Goal: Task Accomplishment & Management: Manage account settings

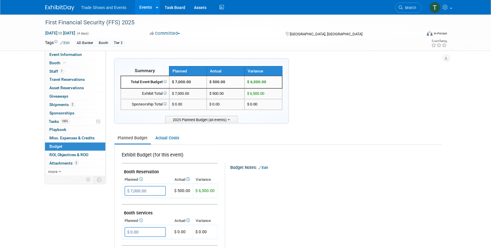
click at [144, 6] on link "Events" at bounding box center [145, 7] width 21 height 15
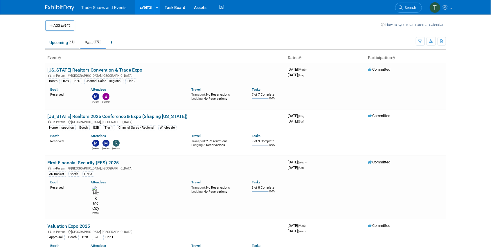
click at [58, 40] on link "Upcoming 43" at bounding box center [62, 42] width 34 height 11
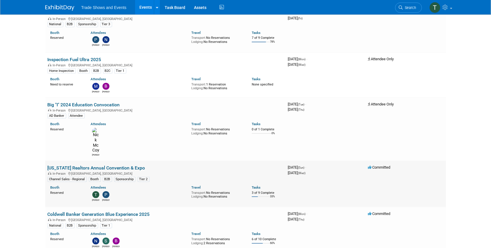
scroll to position [232, 0]
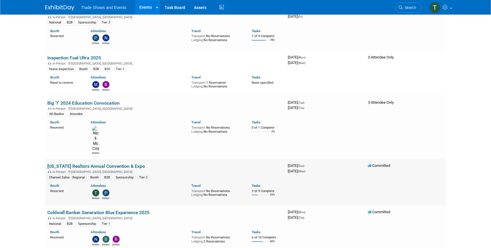
click at [85, 164] on link "[US_STATE] Realtors Annual Convention & Expo" at bounding box center [97, 167] width 98 height 6
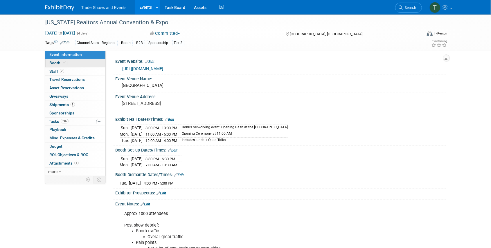
click at [60, 64] on span "Booth" at bounding box center [59, 63] width 18 height 5
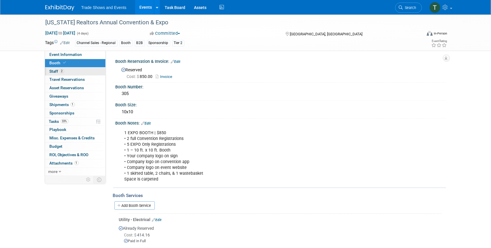
click at [58, 71] on span "Staff 2" at bounding box center [57, 71] width 15 height 5
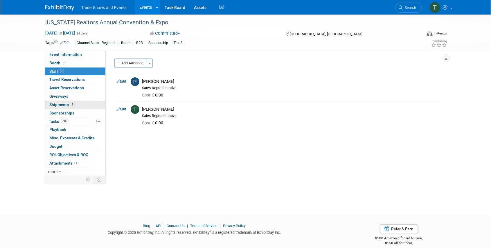
click at [62, 104] on span "Shipments 1" at bounding box center [62, 104] width 25 height 5
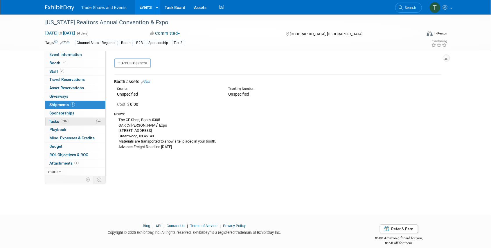
click at [53, 120] on span "Tasks 33%" at bounding box center [58, 121] width 19 height 5
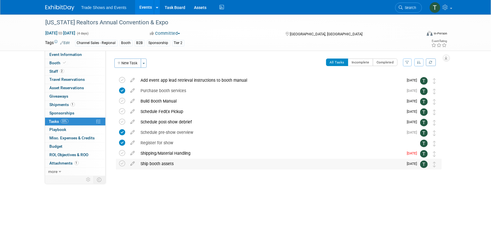
click at [155, 164] on div "Ship booth assets" at bounding box center [271, 164] width 266 height 10
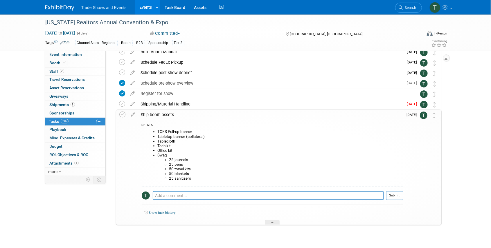
scroll to position [58, 0]
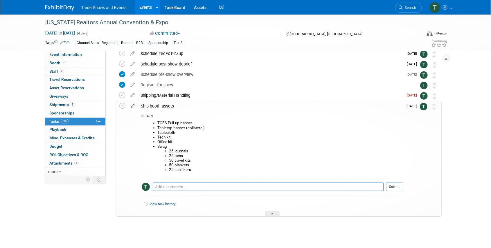
click at [132, 105] on icon at bounding box center [133, 104] width 10 height 7
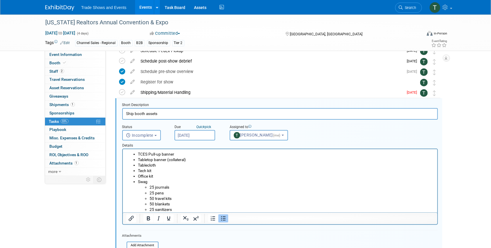
scroll to position [74, 0]
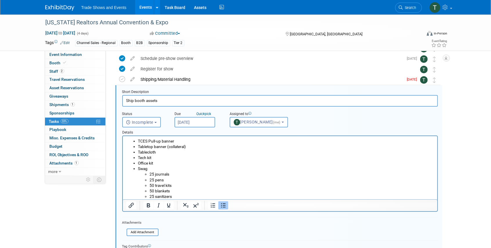
click at [138, 139] on li "TCES Pull-up banner" at bounding box center [286, 142] width 296 height 6
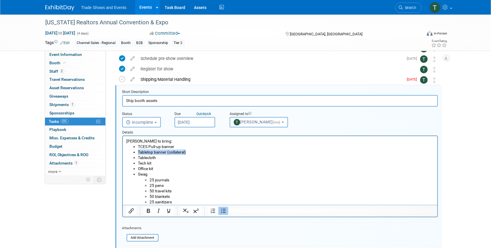
drag, startPoint x: 188, startPoint y: 153, endPoint x: 137, endPoint y: 152, distance: 51.4
click at [137, 152] on ul "TCES Pull-up banner Tabletop banner (collateral) Tablecloth Tech kit Office kit…" at bounding box center [280, 174] width 308 height 61
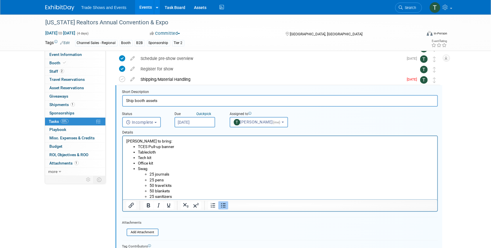
click at [160, 156] on li "Tech kit" at bounding box center [286, 158] width 296 height 6
click at [160, 153] on li "Tablecloth" at bounding box center [286, 153] width 296 height 6
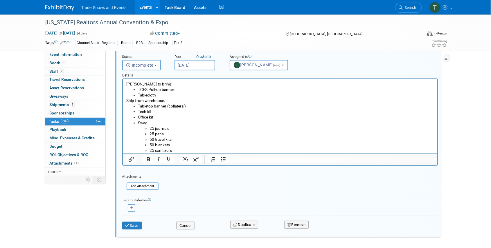
scroll to position [132, 0]
click at [132, 226] on button "Save" at bounding box center [132, 225] width 20 height 8
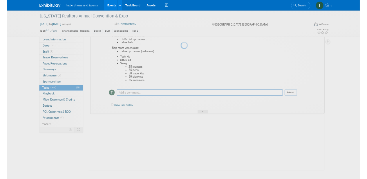
scroll to position [76, 0]
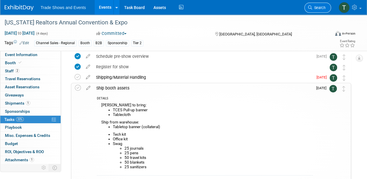
click at [324, 7] on span "Search" at bounding box center [318, 8] width 13 height 4
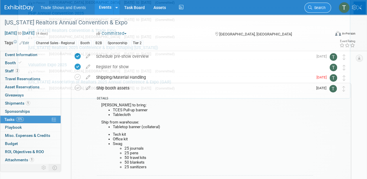
scroll to position [0, 0]
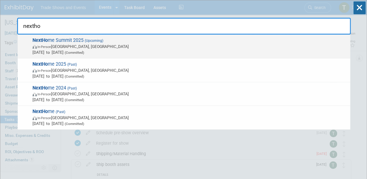
type input "nextho"
click at [53, 41] on span "NextHo me Summit 2025 (Upcoming) In-Person Phoenix, AZ Sep 4, 2025 to Sep 5, 20…" at bounding box center [189, 46] width 317 height 18
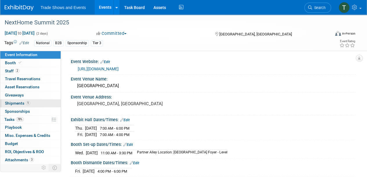
click at [17, 102] on span "Shipments 1" at bounding box center [17, 103] width 25 height 5
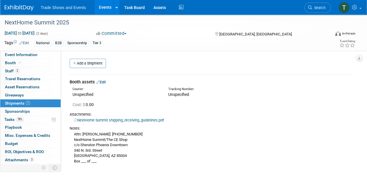
click at [106, 81] on link "Edit" at bounding box center [101, 82] width 10 height 4
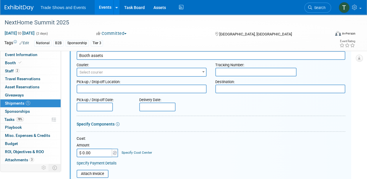
scroll to position [28, 0]
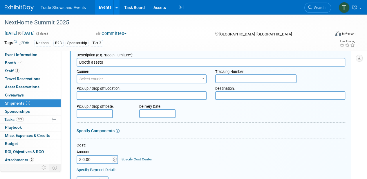
click at [102, 79] on span "Select courier" at bounding box center [92, 79] width 24 height 4
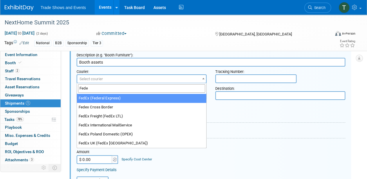
type input "Fede"
select select "206"
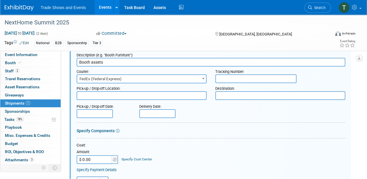
click at [235, 78] on input "text" at bounding box center [255, 78] width 81 height 9
click at [283, 78] on input "883960146150 (Banner Stand)," at bounding box center [255, 78] width 81 height 9
type input "883960146150 (Banner Stand), 883902126649, 883902126650, 883902126660, 88390212…"
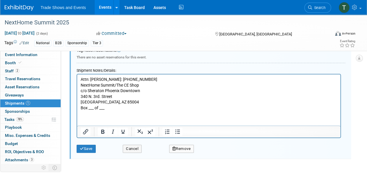
scroll to position [221, 0]
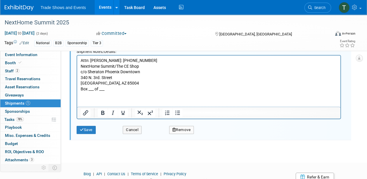
click at [108, 89] on p "Attn: Nate McCombs: 515-669-6741 NextHome Summit/The CE Shop c/o Sheraton Phoen…" at bounding box center [209, 75] width 257 height 34
drag, startPoint x: 109, startPoint y: 89, endPoint x: 78, endPoint y: 90, distance: 30.8
click at [78, 90] on html "Attn: Nate McCombs: 515-669-6741 NextHome Summit/The CE Shop c/o Sheraton Phoen…" at bounding box center [208, 73] width 263 height 37
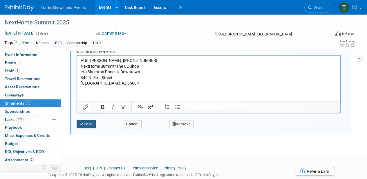
click at [90, 124] on button "Save" at bounding box center [86, 124] width 19 height 8
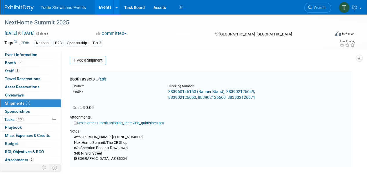
scroll to position [0, 0]
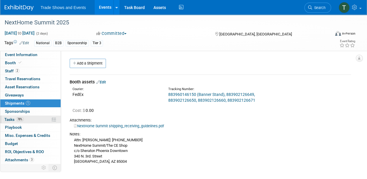
click at [8, 118] on span "Tasks 78%" at bounding box center [13, 119] width 19 height 5
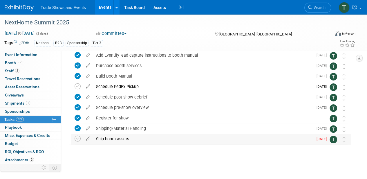
scroll to position [26, 0]
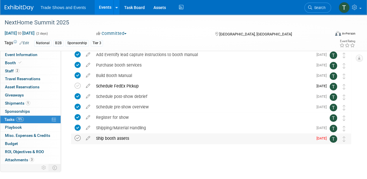
click at [77, 136] on icon at bounding box center [78, 138] width 6 height 6
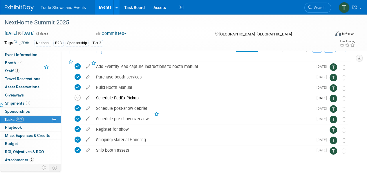
scroll to position [0, 0]
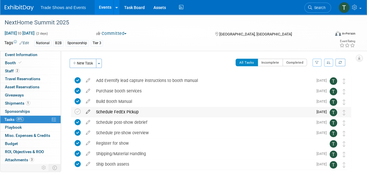
click at [88, 111] on icon at bounding box center [88, 110] width 10 height 7
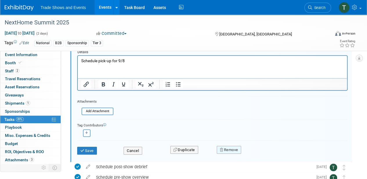
scroll to position [80, 0]
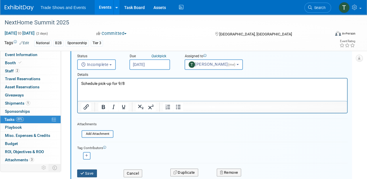
click at [89, 173] on button "Save" at bounding box center [87, 173] width 20 height 8
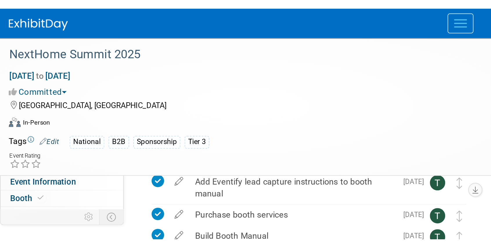
scroll to position [0, 0]
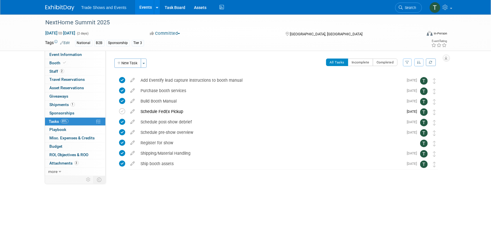
click at [145, 7] on link "Events" at bounding box center [145, 7] width 21 height 15
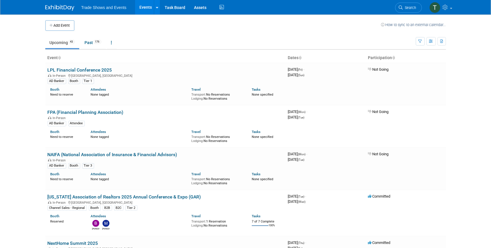
click at [402, 8] on icon at bounding box center [401, 8] width 4 height 4
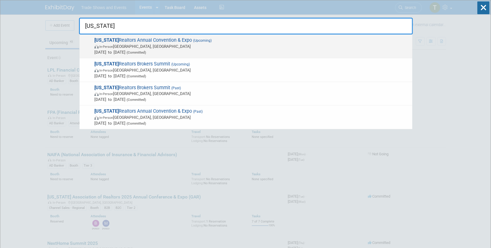
type input "[US_STATE]"
click at [156, 41] on span "[US_STATE] Realtors Annual Convention & Expo (Upcoming) In-Person [GEOGRAPHIC_D…" at bounding box center [251, 46] width 317 height 18
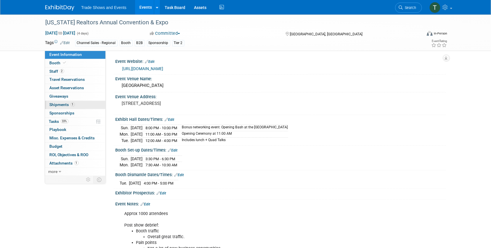
click at [56, 103] on span "Shipments 1" at bounding box center [62, 104] width 25 height 5
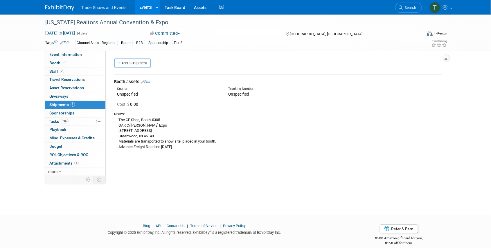
drag, startPoint x: 120, startPoint y: 118, endPoint x: 186, endPoint y: 134, distance: 68.4
click at [186, 134] on div "The CE Shop, Booth #305 OAR C/O Smith Expo 1173 Airport Pkwy, Ste. C Greenwood,…" at bounding box center [277, 133] width 327 height 33
click at [58, 121] on span "Tasks 33%" at bounding box center [58, 121] width 19 height 5
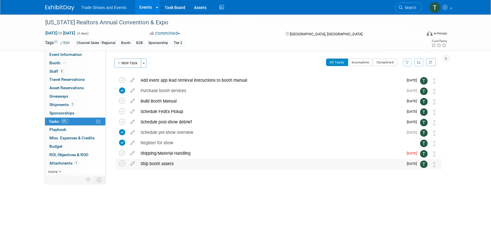
click at [158, 163] on div "Ship booth assets" at bounding box center [271, 164] width 266 height 10
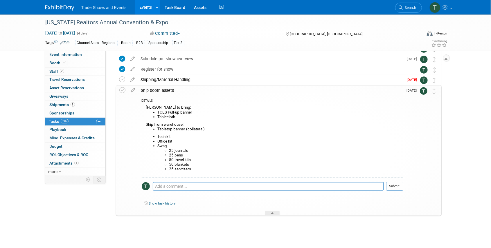
scroll to position [76, 0]
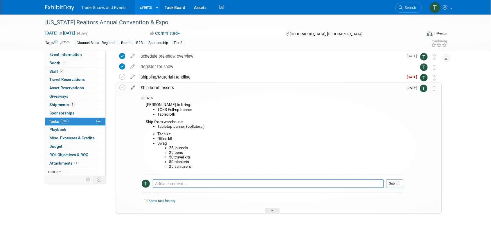
click at [134, 88] on icon at bounding box center [133, 86] width 10 height 7
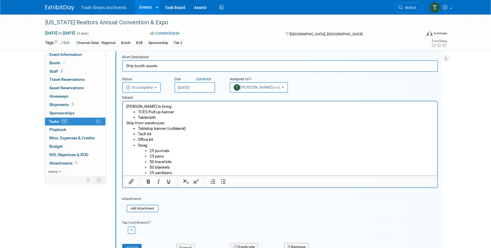
scroll to position [132, 0]
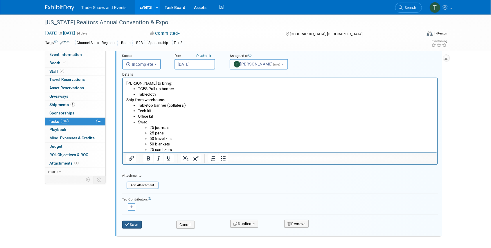
click at [132, 225] on button "Save" at bounding box center [132, 225] width 20 height 8
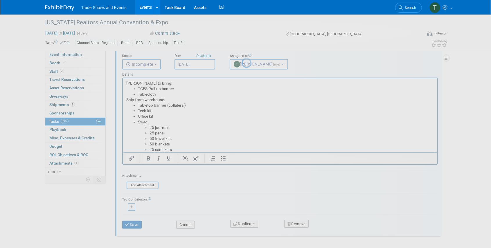
scroll to position [76, 0]
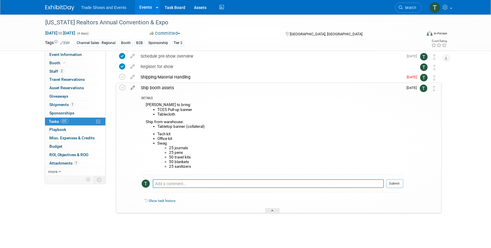
click at [132, 89] on icon at bounding box center [133, 86] width 10 height 7
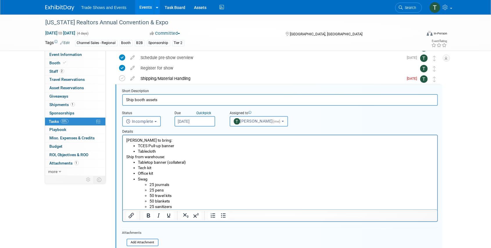
scroll to position [74, 0]
click at [192, 165] on li "Tabletop banner (collateral)" at bounding box center [286, 164] width 296 height 6
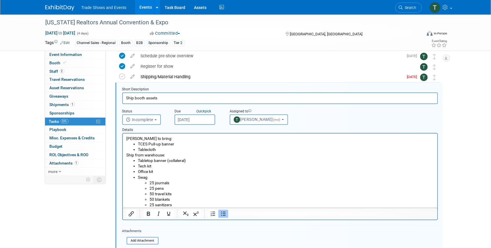
scroll to position [113, 0]
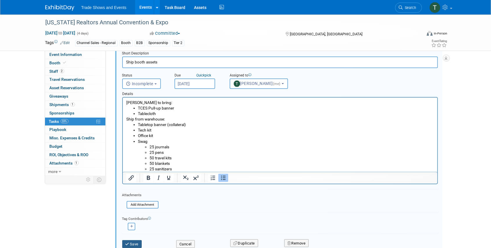
click at [134, 243] on button "Save" at bounding box center [132, 245] width 20 height 8
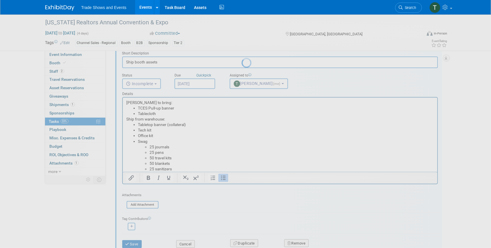
scroll to position [76, 0]
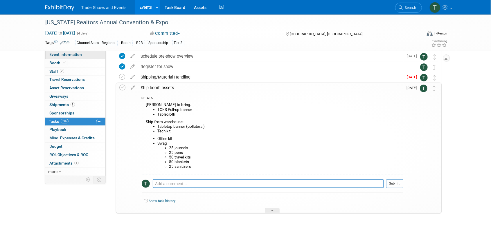
click at [72, 55] on span "Event Information" at bounding box center [66, 54] width 33 height 5
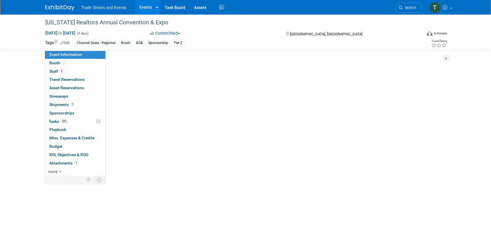
scroll to position [0, 0]
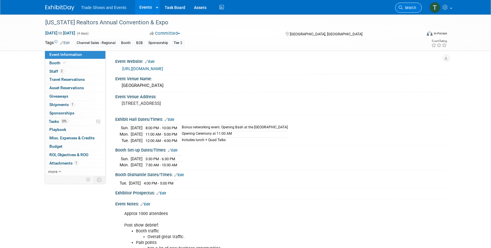
click at [400, 7] on icon at bounding box center [401, 8] width 4 height 4
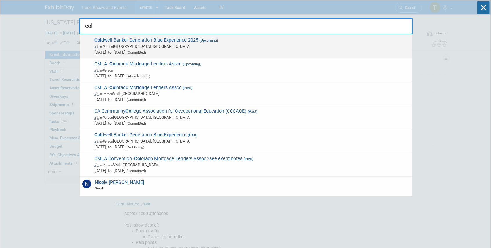
type input "col"
click at [137, 40] on span "Col dwell Banker Generation Blue Experience 2025 (Upcoming) In-Person Las Vegas…" at bounding box center [251, 46] width 317 height 18
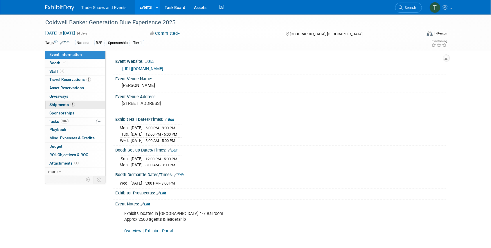
click at [58, 105] on span "Shipments 1" at bounding box center [62, 104] width 25 height 5
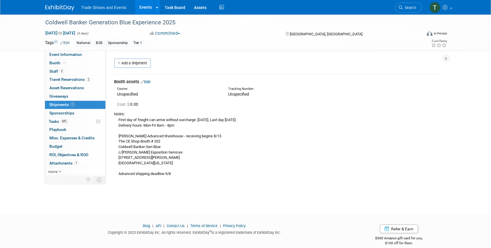
click at [121, 138] on div "First day of frieght can arrive without surcharge: [DATE], Last day [DATE]. Del…" at bounding box center [277, 147] width 327 height 60
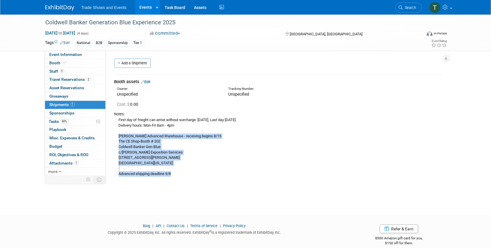
drag, startPoint x: 118, startPoint y: 136, endPoint x: 174, endPoint y: 174, distance: 68.2
click at [174, 174] on div "First day of frieght can arrive without surcharge: [DATE], Last day [DATE]. Del…" at bounding box center [277, 147] width 327 height 60
copy div "[PERSON_NAME] Advanced Warehouse - receiving begins 8/15 The CE Shop-Booth # 20…"
click at [58, 120] on span "Tasks 60%" at bounding box center [58, 121] width 19 height 5
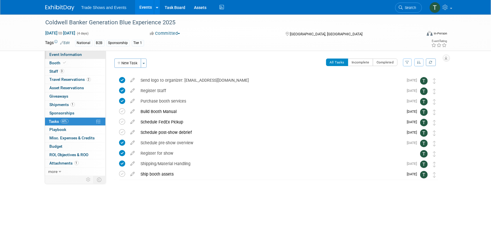
click at [69, 55] on span "Event Information" at bounding box center [66, 54] width 33 height 5
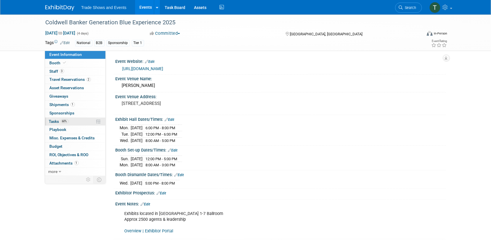
click at [57, 120] on span "Tasks 60%" at bounding box center [58, 121] width 19 height 5
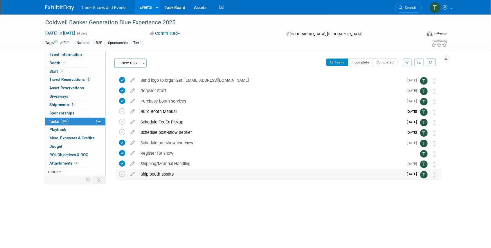
click at [158, 174] on div "Ship booth assets" at bounding box center [271, 175] width 266 height 10
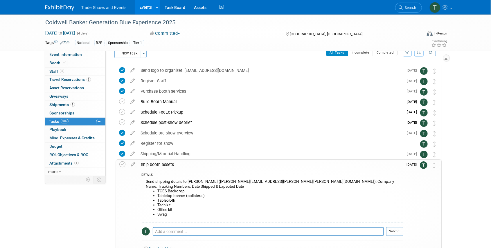
scroll to position [39, 0]
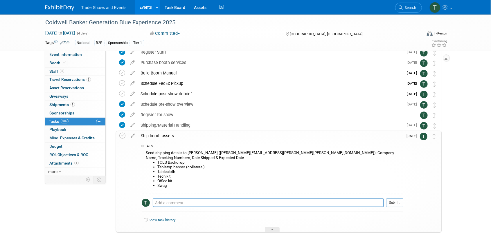
click at [131, 136] on icon at bounding box center [133, 134] width 10 height 7
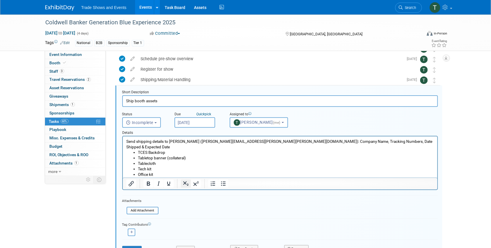
scroll to position [84, 0]
click at [160, 178] on li "Swag" at bounding box center [286, 181] width 296 height 6
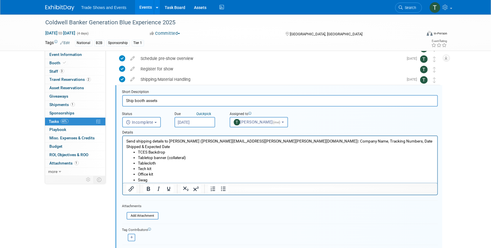
click at [146, 183] on li "Rich Text Area. Press ALT-0 for help." at bounding box center [286, 186] width 296 height 6
click at [156, 183] on li "Rich Text Area. Press ALT-0 for help." at bounding box center [286, 186] width 296 height 6
click at [143, 183] on li "Rich Text Area. Press ALT-0 for help." at bounding box center [286, 186] width 296 height 6
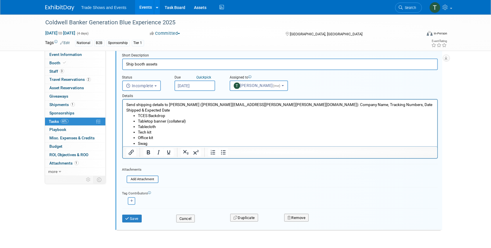
scroll to position [138, 0]
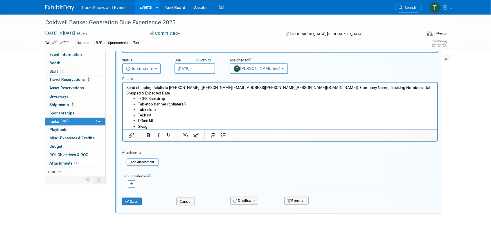
click at [147, 124] on li "Swag" at bounding box center [286, 127] width 296 height 6
click at [162, 129] on li "Rich Text Area. Press ALT-0 for help." at bounding box center [286, 132] width 296 height 6
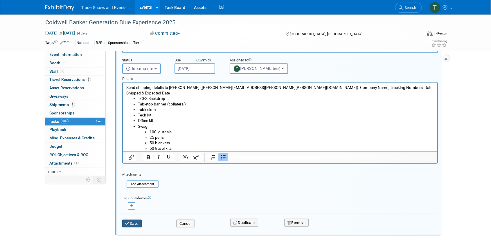
click at [124, 223] on button "Save" at bounding box center [132, 224] width 20 height 8
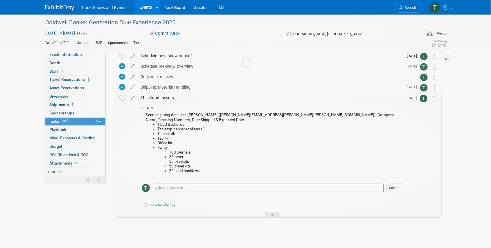
scroll to position [76, 0]
